Goal: Find specific fact: Find specific fact

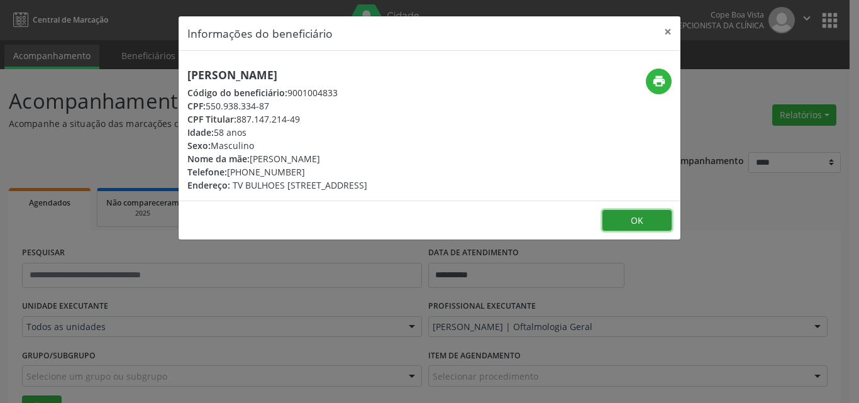
click at [627, 220] on button "OK" at bounding box center [637, 220] width 69 height 21
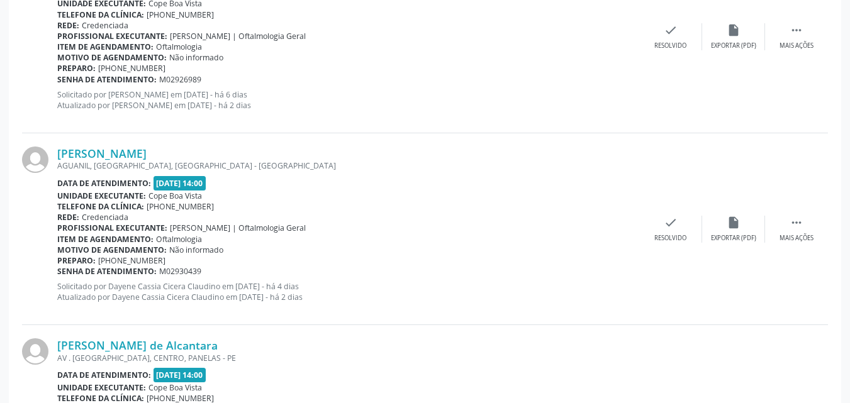
scroll to position [1110, 0]
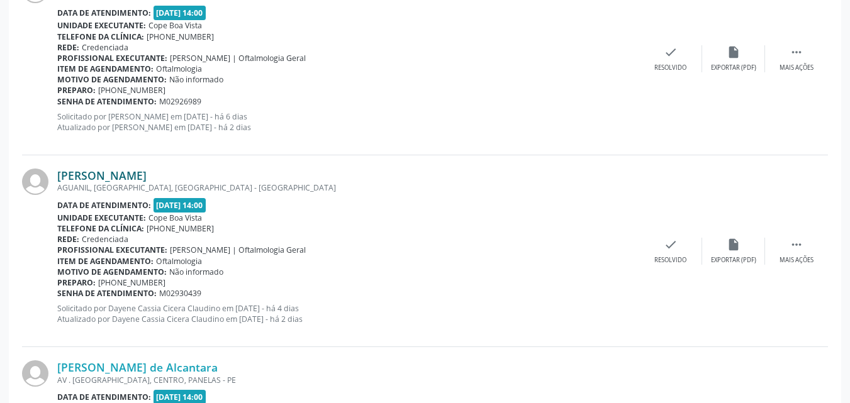
click at [147, 181] on link "[PERSON_NAME]" at bounding box center [101, 176] width 89 height 14
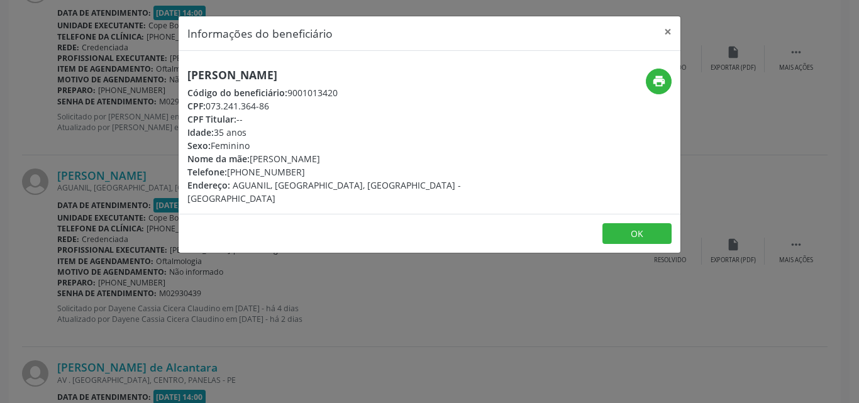
click at [237, 74] on h5 "[PERSON_NAME]" at bounding box center [345, 75] width 317 height 13
copy div "[PERSON_NAME]"
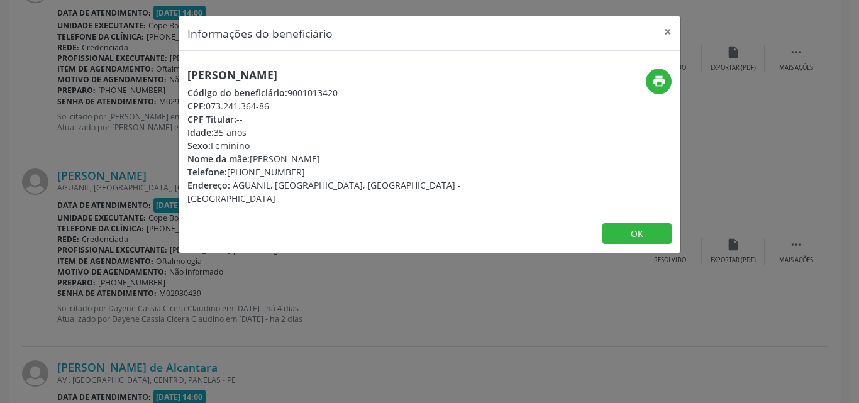
click at [121, 231] on div "Informações do beneficiário × [PERSON_NAME] Código do beneficiário: 9001013420 …" at bounding box center [429, 201] width 859 height 403
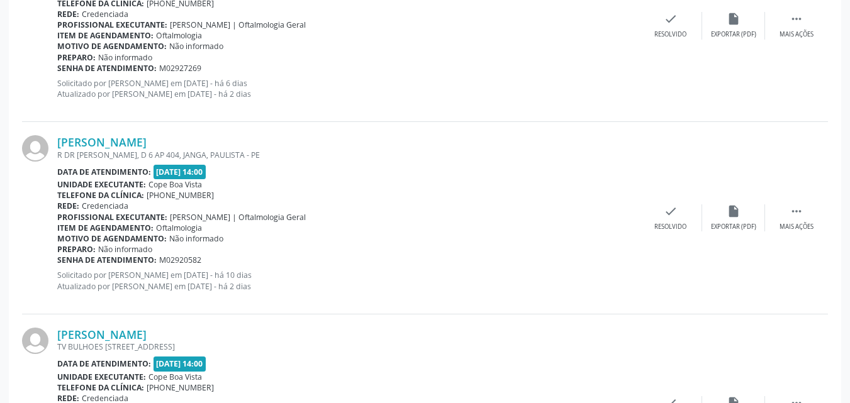
scroll to position [1739, 0]
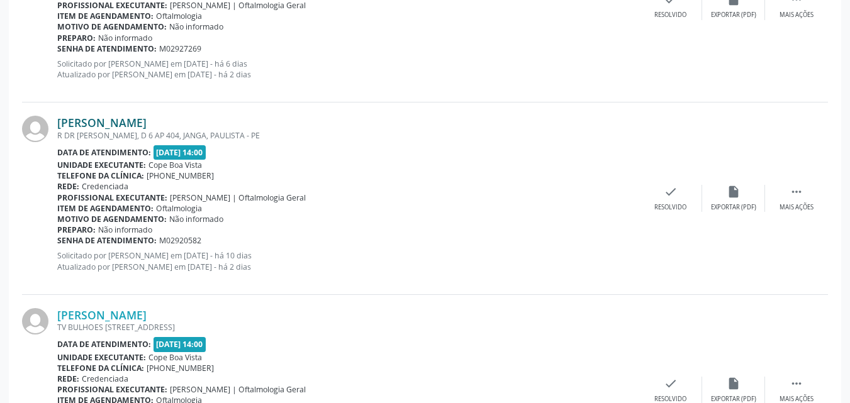
click at [119, 118] on link "[PERSON_NAME]" at bounding box center [101, 123] width 89 height 14
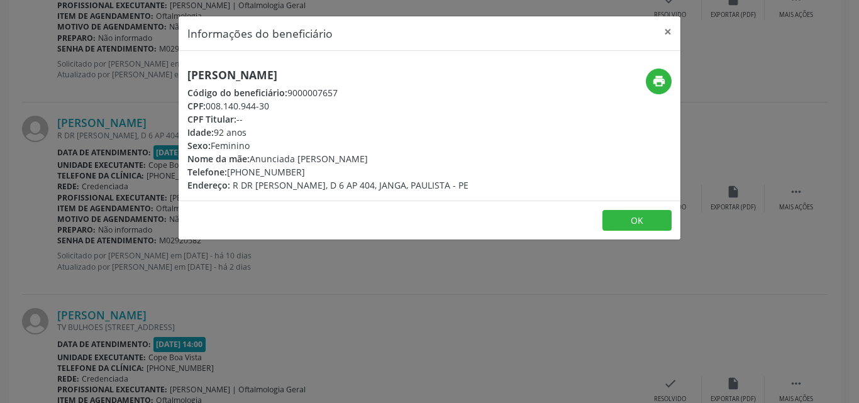
click at [216, 75] on h5 "[PERSON_NAME]" at bounding box center [327, 75] width 281 height 13
copy div "[PERSON_NAME]"
drag, startPoint x: 251, startPoint y: 161, endPoint x: 348, endPoint y: 157, distance: 97.6
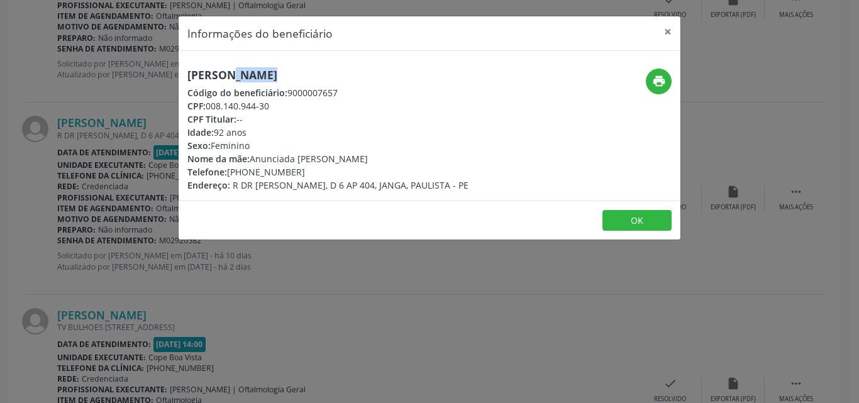
click at [348, 157] on div "Nome da mãe: Anunciada [PERSON_NAME]" at bounding box center [327, 158] width 281 height 13
copy div "Anunciada [PERSON_NAME]"
click at [611, 214] on footer "OK" at bounding box center [430, 221] width 502 height 40
click at [621, 216] on button "OK" at bounding box center [637, 220] width 69 height 21
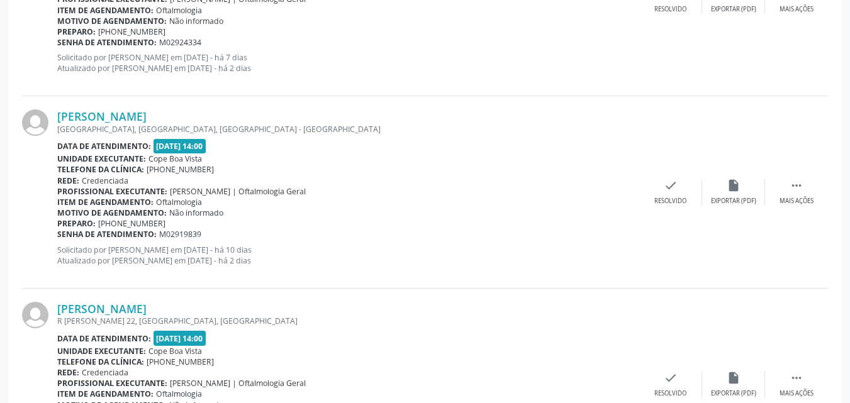
scroll to position [2243, 0]
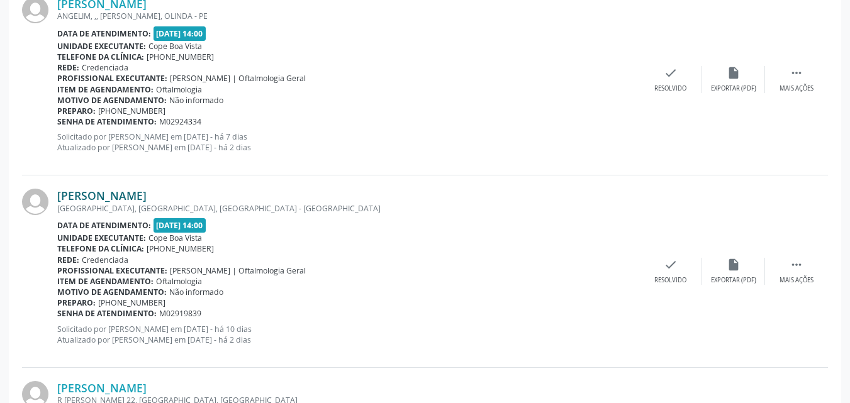
click at [120, 189] on link "[PERSON_NAME]" at bounding box center [101, 196] width 89 height 14
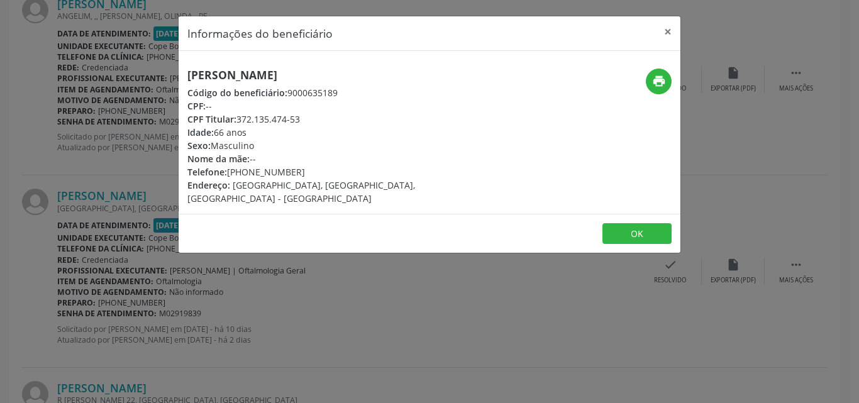
click at [239, 74] on h5 "[PERSON_NAME]" at bounding box center [345, 75] width 317 height 13
copy div "[PERSON_NAME]"
drag, startPoint x: 231, startPoint y: 176, endPoint x: 306, endPoint y: 173, distance: 74.9
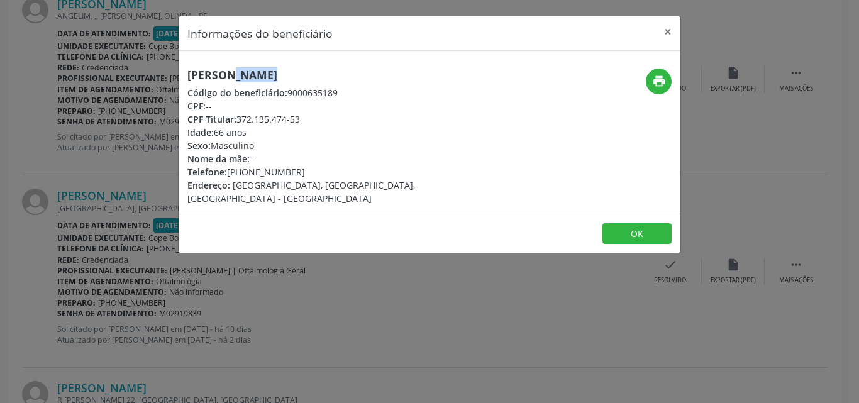
click at [307, 174] on div "Telefone: [PHONE_NUMBER]" at bounding box center [345, 171] width 317 height 13
copy div "81) 98479-6373"
click at [632, 229] on button "OK" at bounding box center [637, 233] width 69 height 21
